Goal: Task Accomplishment & Management: Complete application form

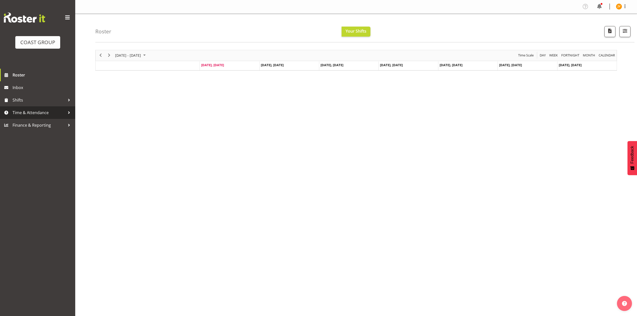
click at [25, 110] on span "Time & Attendance" at bounding box center [39, 113] width 53 height 8
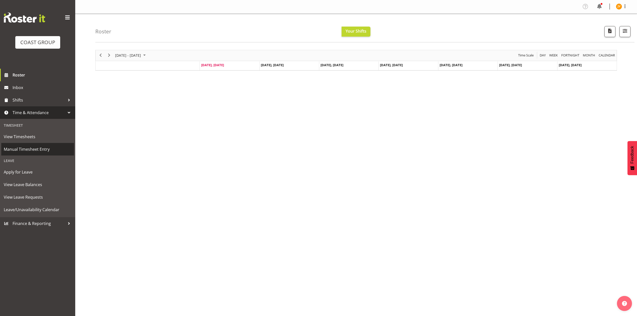
click at [30, 153] on span "Manual Timesheet Entry" at bounding box center [38, 149] width 68 height 8
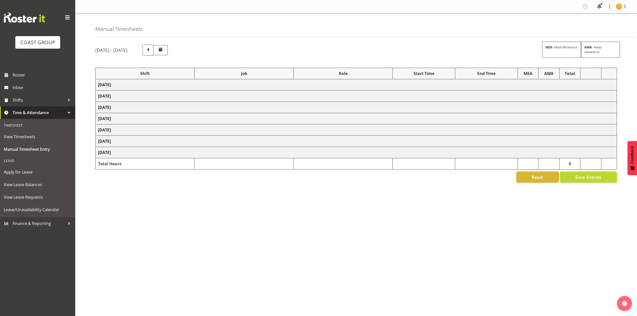
select select "1881"
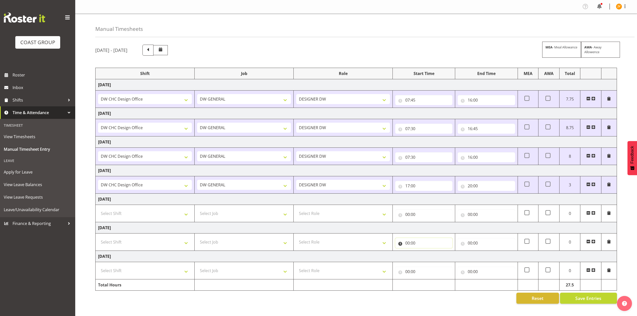
click at [407, 246] on input "00:00" at bounding box center [423, 243] width 57 height 10
click at [152, 247] on select "Select Shift DW CHC Design Office DW CHC General Work Aug DW CHC General Work D…" at bounding box center [145, 242] width 94 height 10
select select "1512"
click at [98, 238] on select "Select Shift DW CHC Design Office DW CHC General Work Aug DW CHC General Work D…" at bounding box center [145, 242] width 94 height 10
click at [228, 244] on select "Select Job 1 Carlton Events 1 [PERSON_NAME][GEOGRAPHIC_DATA] 1 [PERSON_NAME][GE…" at bounding box center [244, 242] width 94 height 10
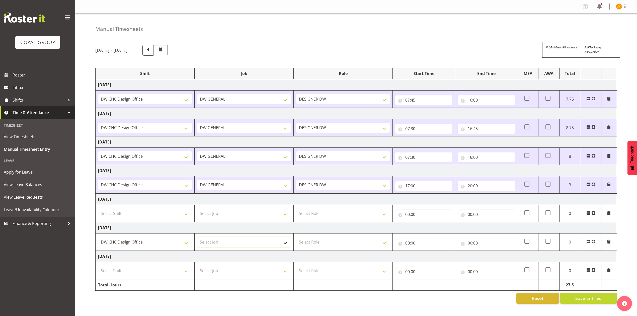
select select "1881"
click at [197, 238] on select "Select Job 1 Carlton Events 1 [PERSON_NAME][GEOGRAPHIC_DATA] 1 [PERSON_NAME][GE…" at bounding box center [244, 242] width 94 height 10
click at [311, 244] on select "Select Role DESIGNER [PERSON_NAME]" at bounding box center [343, 242] width 94 height 10
select select "221"
click at [296, 238] on select "Select Role DESIGNER [PERSON_NAME]" at bounding box center [343, 242] width 94 height 10
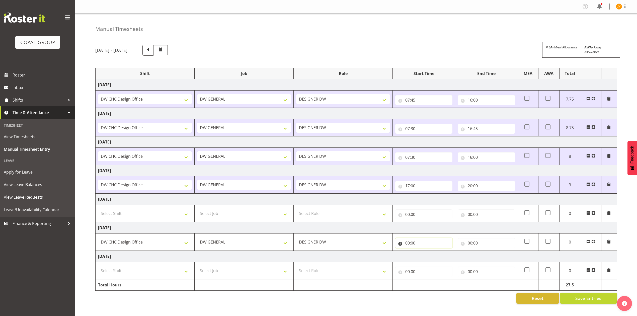
click at [407, 244] on input "00:00" at bounding box center [423, 243] width 57 height 10
click at [429, 257] on select "00 01 02 03 04 05 06 07 08 09 10 11 12 13 14 15 16 17 18 19 20 21 22 23" at bounding box center [429, 256] width 11 height 10
select select "7"
click at [424, 252] on select "00 01 02 03 04 05 06 07 08 09 10 11 12 13 14 15 16 17 18 19 20 21 22 23" at bounding box center [429, 256] width 11 height 10
type input "07:00"
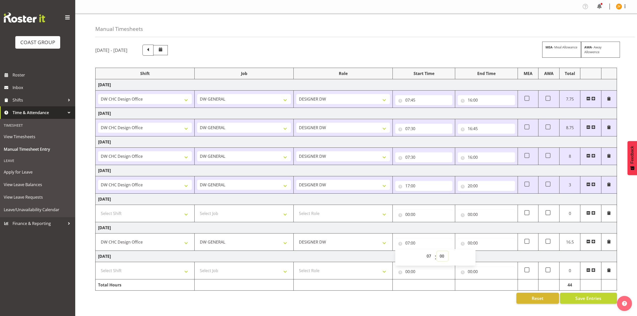
drag, startPoint x: 444, startPoint y: 258, endPoint x: 444, endPoint y: 253, distance: 5.0
click at [444, 258] on select "00 01 02 03 04 05 06 07 08 09 10 11 12 13 14 15 16 17 18 19 20 21 22 23 24 25 2…" at bounding box center [442, 256] width 11 height 10
select select "45"
click at [437, 252] on select "00 01 02 03 04 05 06 07 08 09 10 11 12 13 14 15 16 17 18 19 20 21 22 23 24 25 2…" at bounding box center [442, 256] width 11 height 10
type input "07:45"
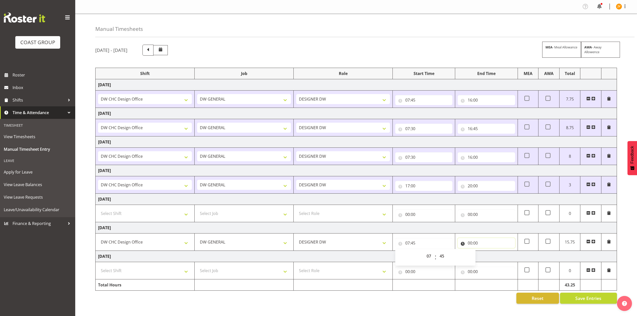
click at [470, 244] on input "00:00" at bounding box center [486, 243] width 57 height 10
drag, startPoint x: 489, startPoint y: 253, endPoint x: 491, endPoint y: 257, distance: 4.5
click at [489, 253] on select "00 01 02 03 04 05 06 07 08 09 10 11 12 13 14 15 16 17 18 19 20 21 22 23" at bounding box center [491, 256] width 11 height 10
select select "16"
click at [486, 252] on select "00 01 02 03 04 05 06 07 08 09 10 11 12 13 14 15 16 17 18 19 20 21 22 23" at bounding box center [491, 256] width 11 height 10
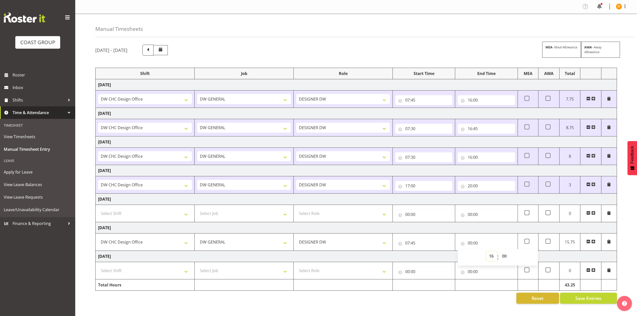
type input "16:00"
click at [505, 257] on select "00 01 02 03 04 05 06 07 08 09 10 11 12 13 14 15 16 17 18 19 20 21 22 23 24 25 2…" at bounding box center [504, 256] width 11 height 10
select select "30"
click at [499, 252] on select "00 01 02 03 04 05 06 07 08 09 10 11 12 13 14 15 16 17 18 19 20 21 22 23 24 25 2…" at bounding box center [504, 256] width 11 height 10
type input "16:30"
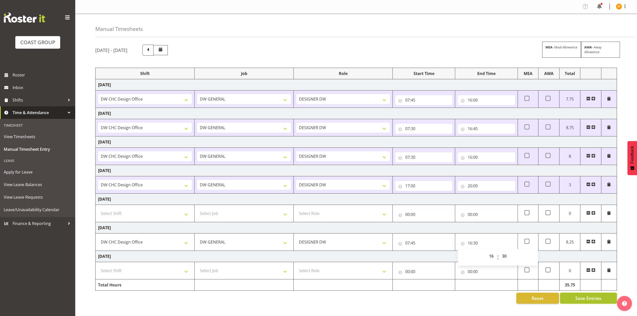
click at [582, 298] on span "Save Entries" at bounding box center [588, 298] width 26 height 7
